Goal: Information Seeking & Learning: Learn about a topic

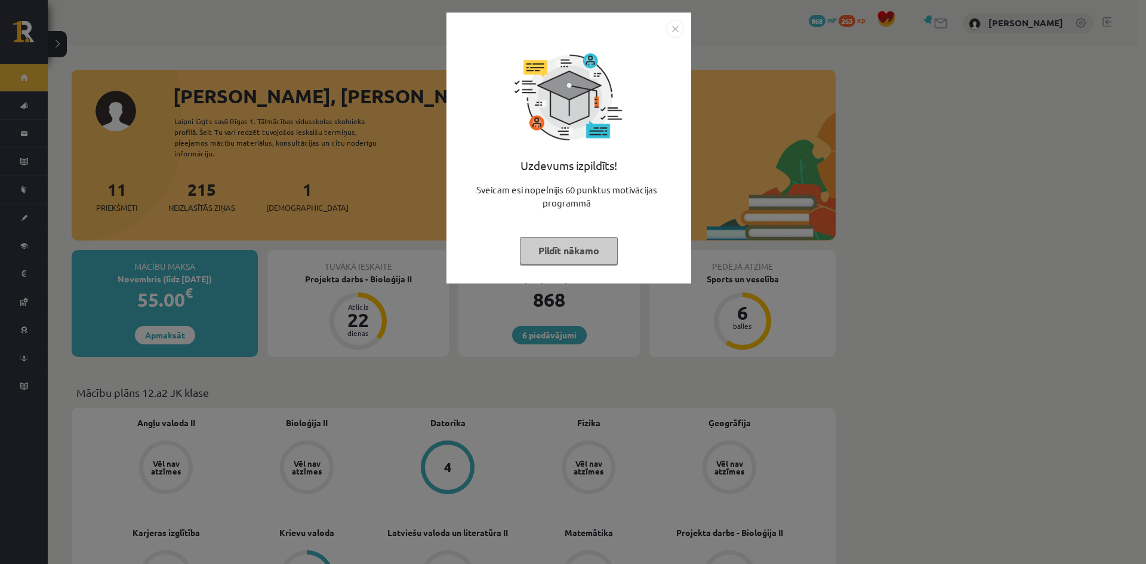
click at [559, 241] on button "Pildīt nākamo" at bounding box center [569, 250] width 98 height 27
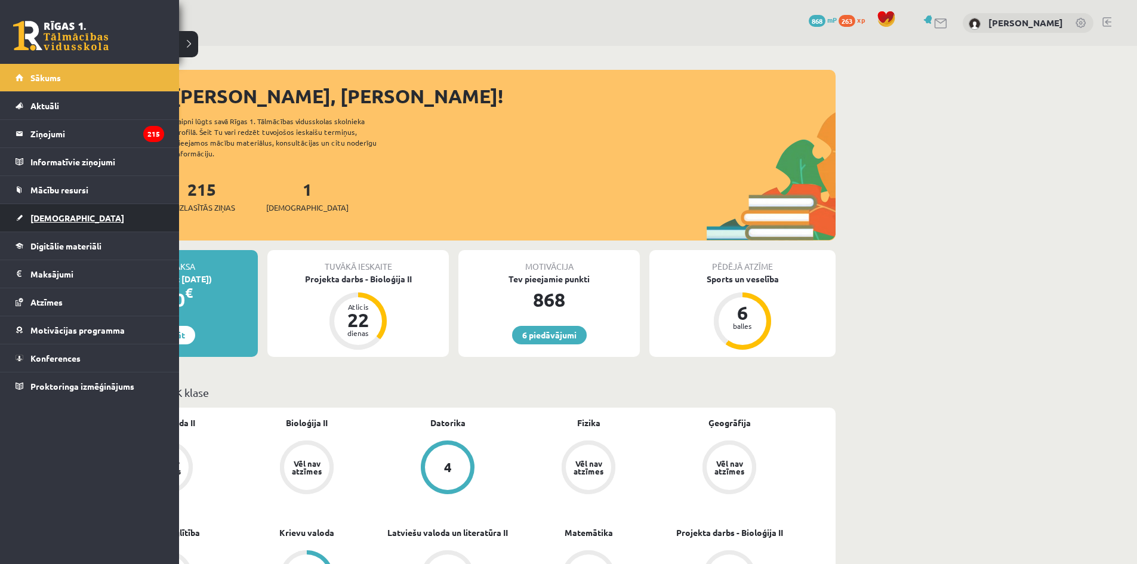
click at [60, 218] on span "[DEMOGRAPHIC_DATA]" at bounding box center [77, 217] width 94 height 11
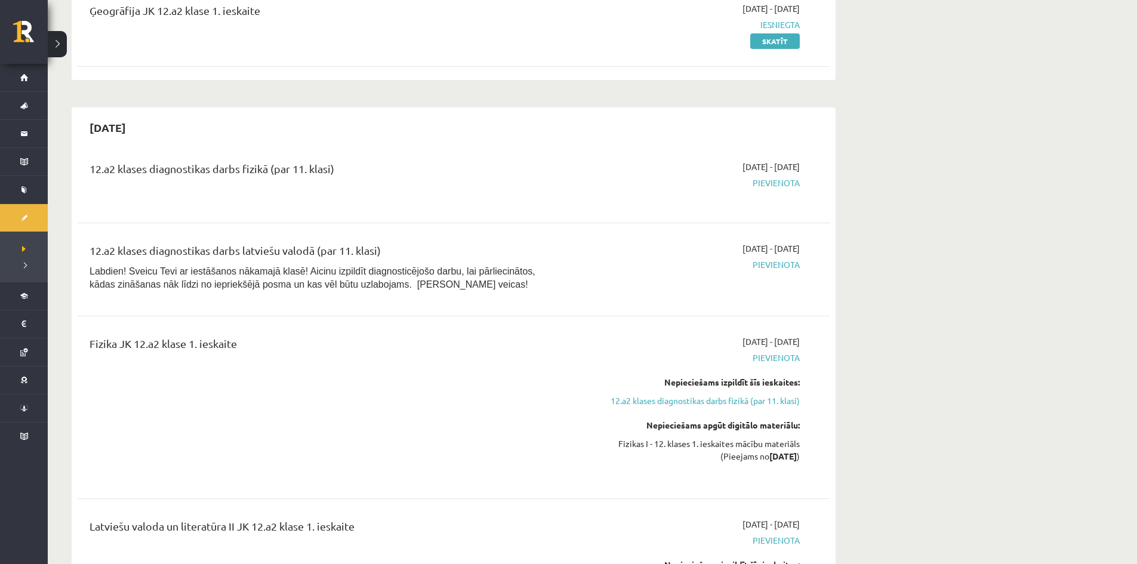
scroll to position [1253, 0]
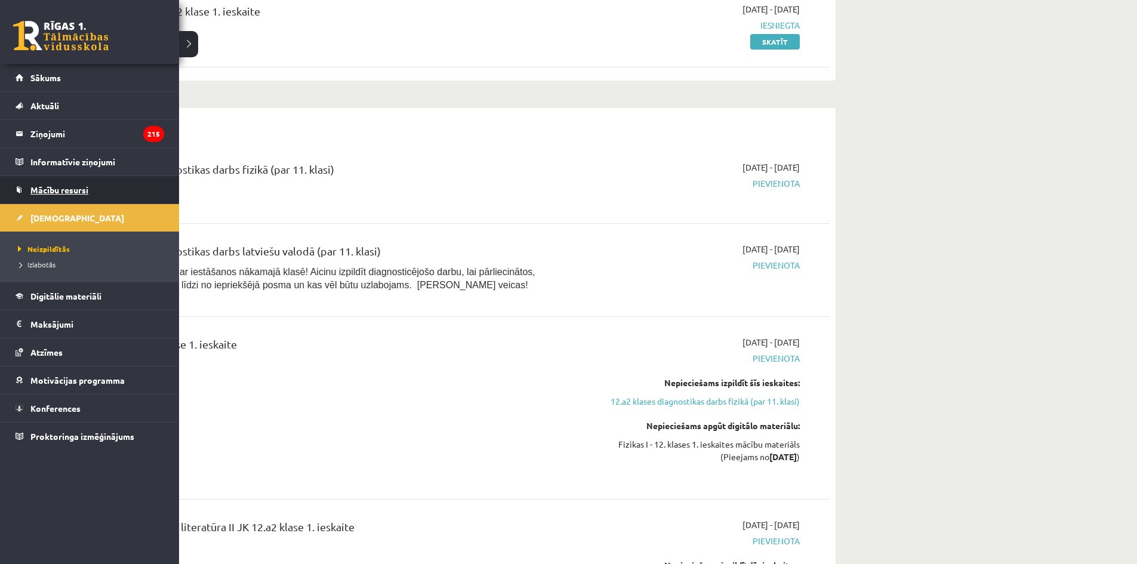
click at [76, 191] on span "Mācību resursi" at bounding box center [59, 189] width 58 height 11
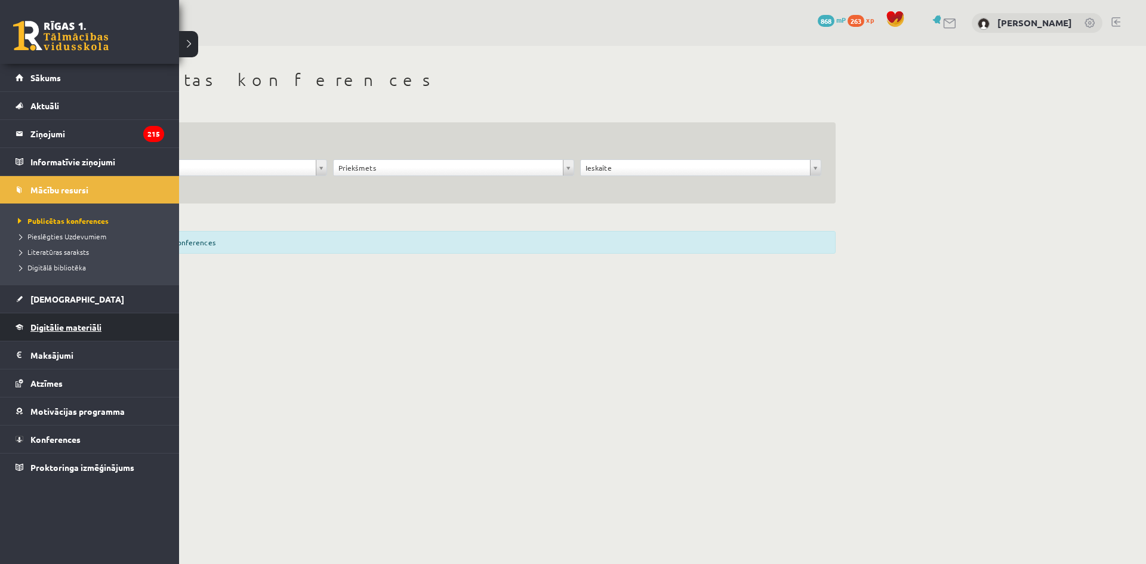
click at [35, 322] on link "Digitālie materiāli" at bounding box center [90, 326] width 149 height 27
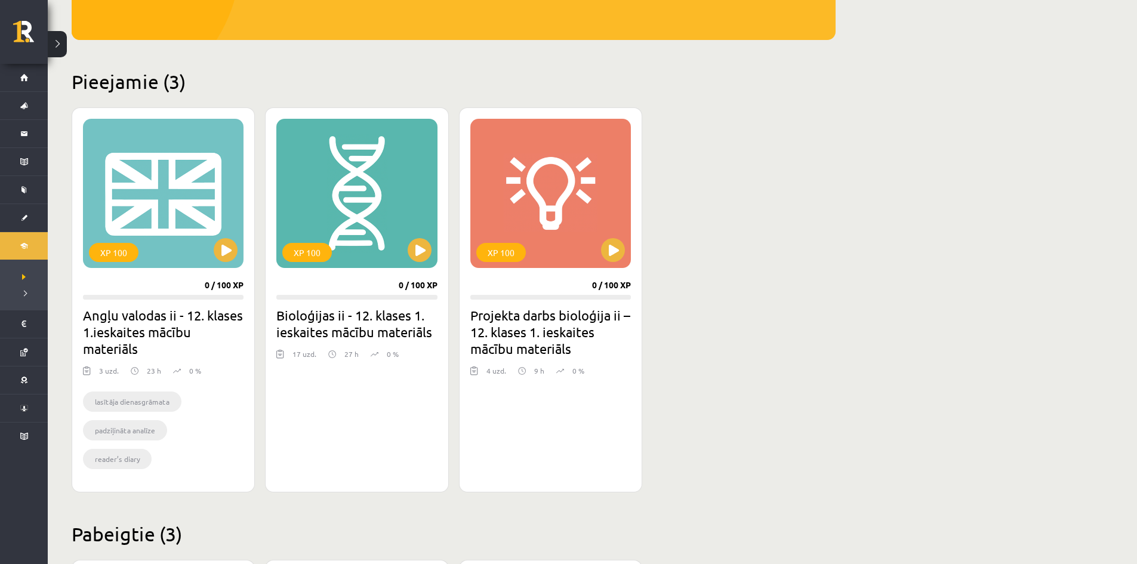
scroll to position [239, 0]
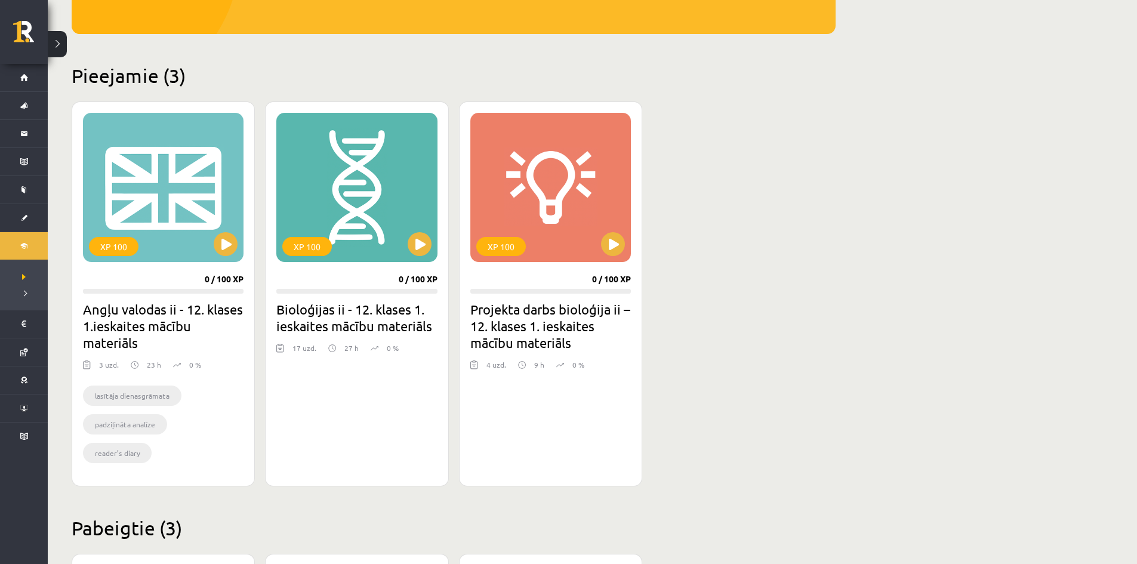
click at [496, 307] on h2 "Projekta darbs bioloģija ii – 12. klases 1. ieskaites mācību materiāls" at bounding box center [550, 326] width 161 height 50
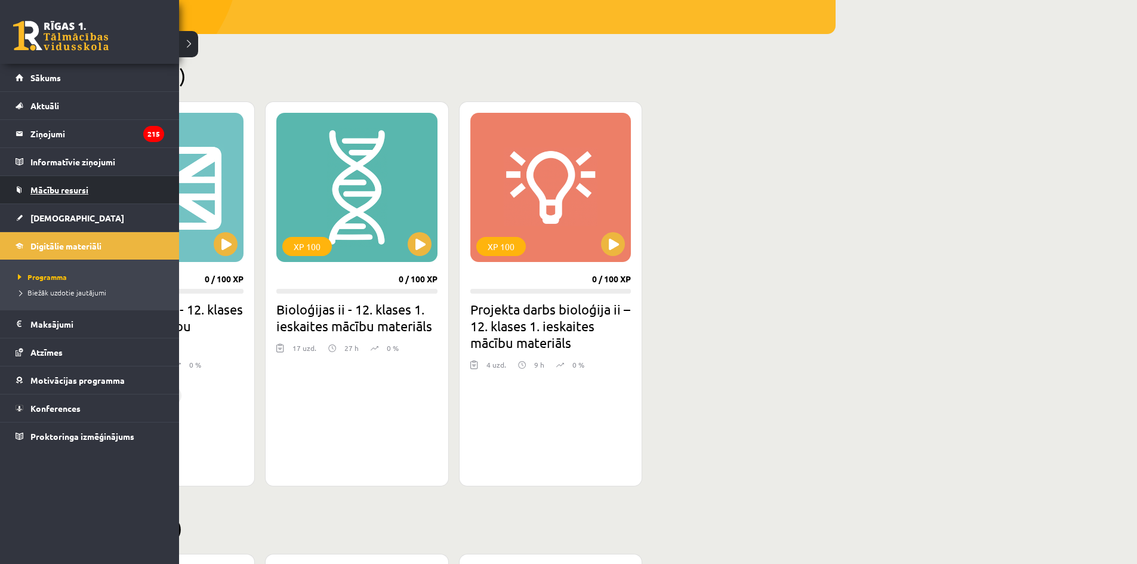
click at [41, 195] on link "Mācību resursi" at bounding box center [90, 189] width 149 height 27
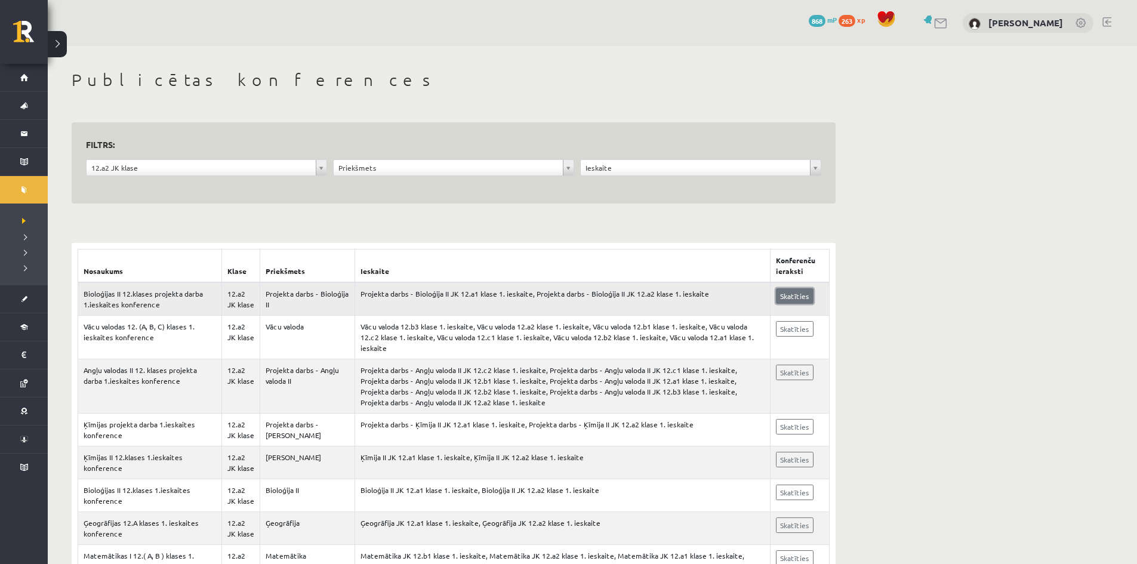
click at [805, 293] on link "Skatīties" at bounding box center [795, 296] width 38 height 16
